Goal: Complete application form

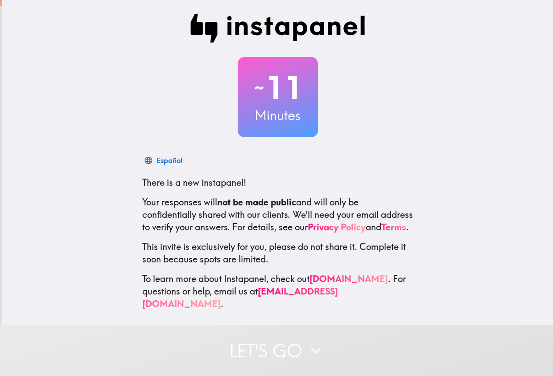
scroll to position [9, 0]
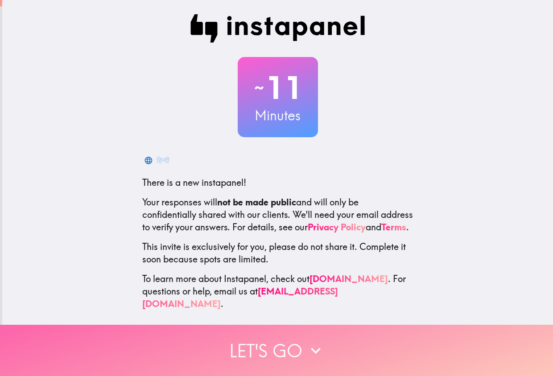
click at [346, 341] on button "Let's go" at bounding box center [276, 350] width 553 height 51
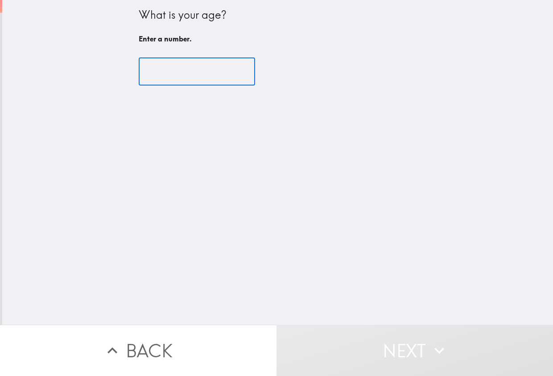
click at [181, 81] on input "number" at bounding box center [197, 72] width 116 height 28
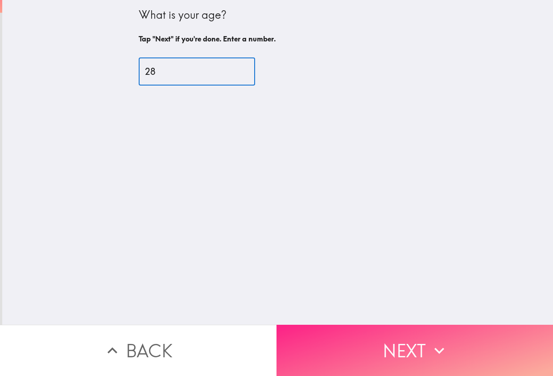
type input "28"
click at [382, 326] on button "Next" at bounding box center [414, 350] width 276 height 51
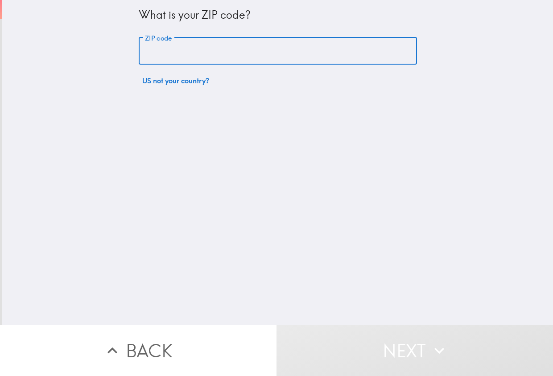
click at [206, 51] on input "ZIP code" at bounding box center [278, 51] width 278 height 28
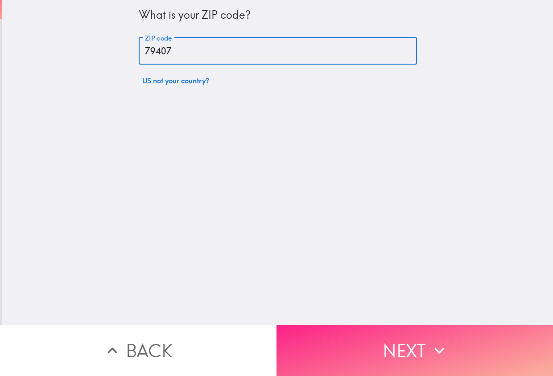
type input "79407"
click at [406, 343] on button "Next" at bounding box center [414, 350] width 276 height 51
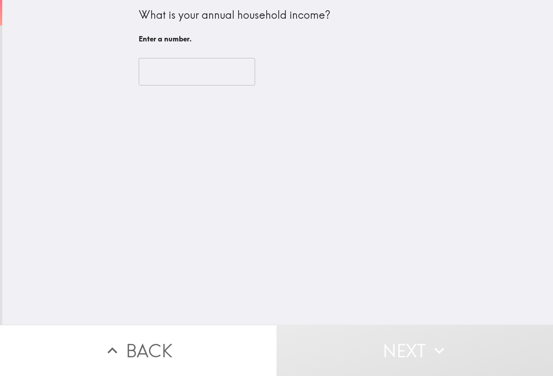
click at [170, 67] on input "number" at bounding box center [197, 72] width 116 height 28
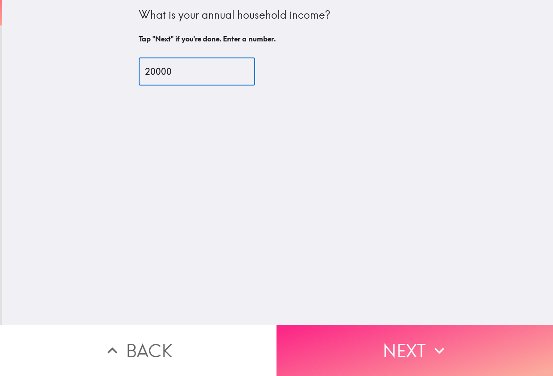
type input "20000"
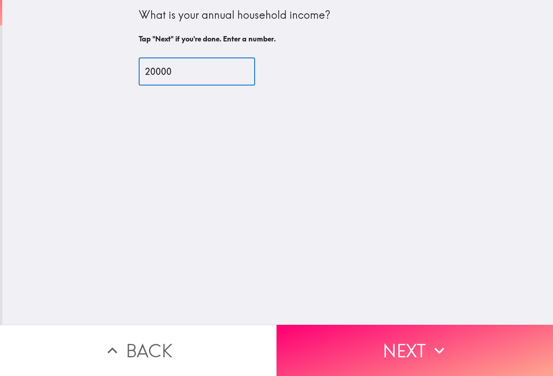
click at [352, 341] on button "Next" at bounding box center [414, 350] width 276 height 51
